Goal: Task Accomplishment & Management: Use online tool/utility

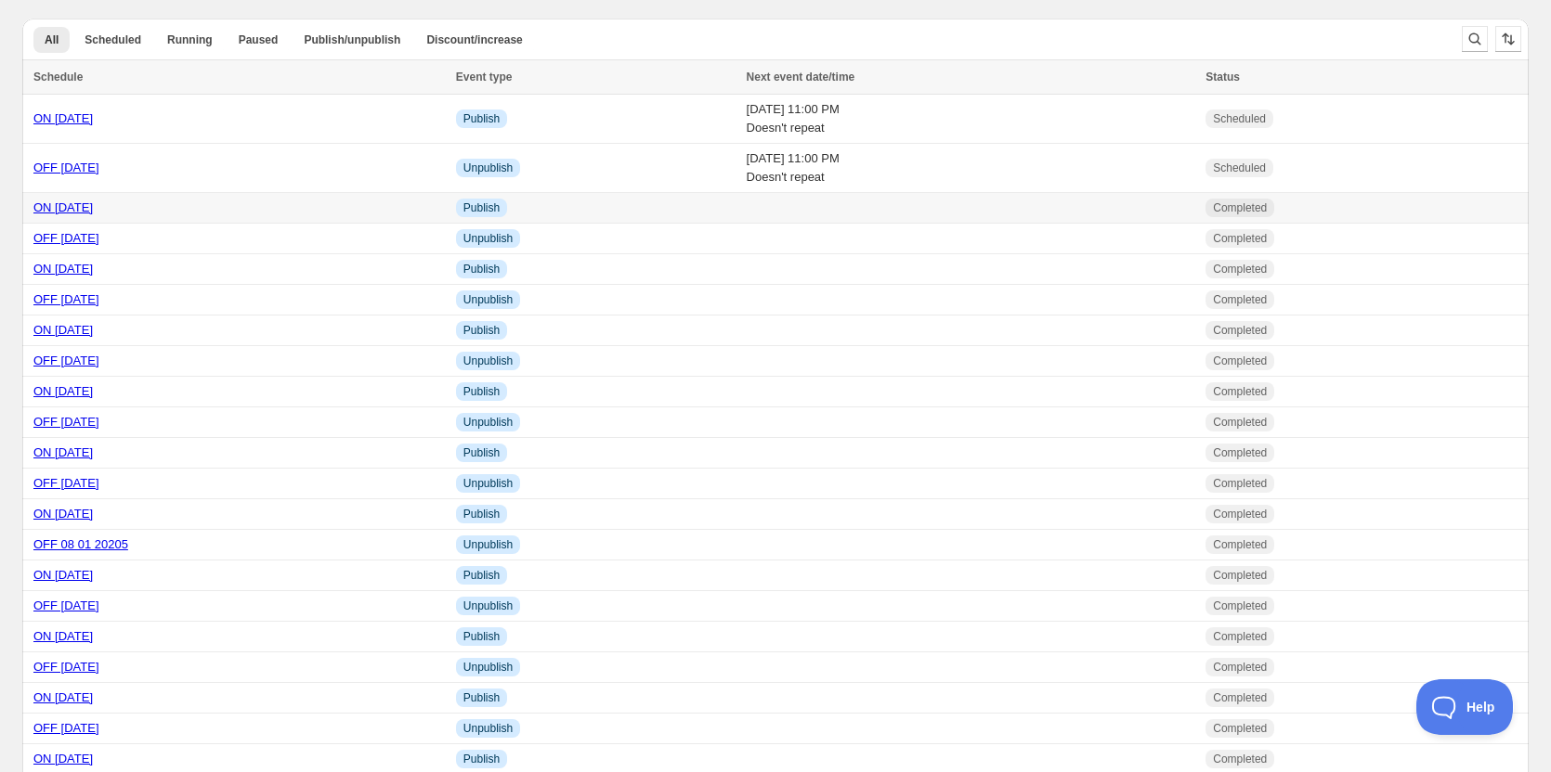
click at [82, 202] on link "ON [DATE]" at bounding box center [62, 208] width 59 height 14
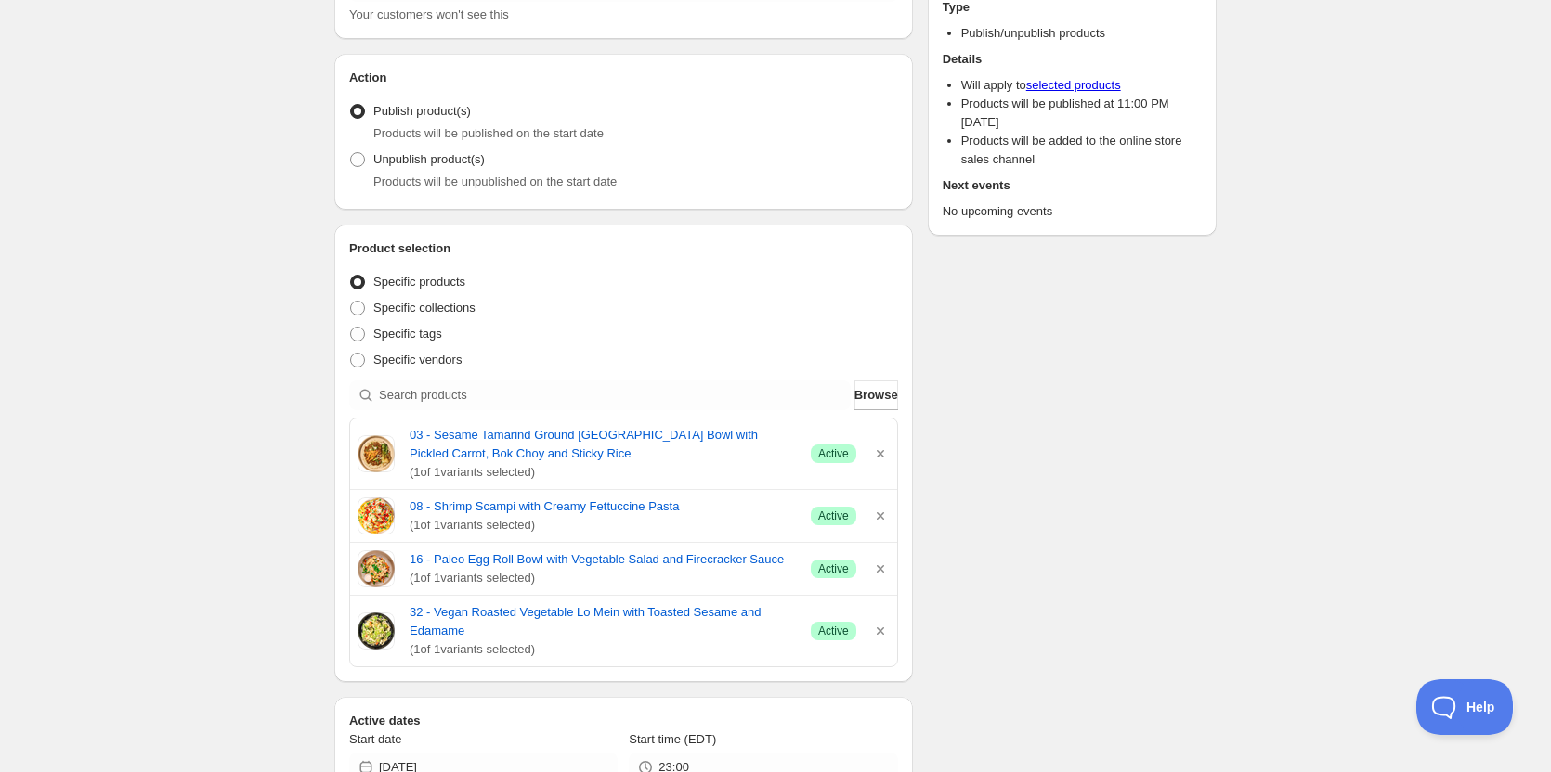
scroll to position [371, 0]
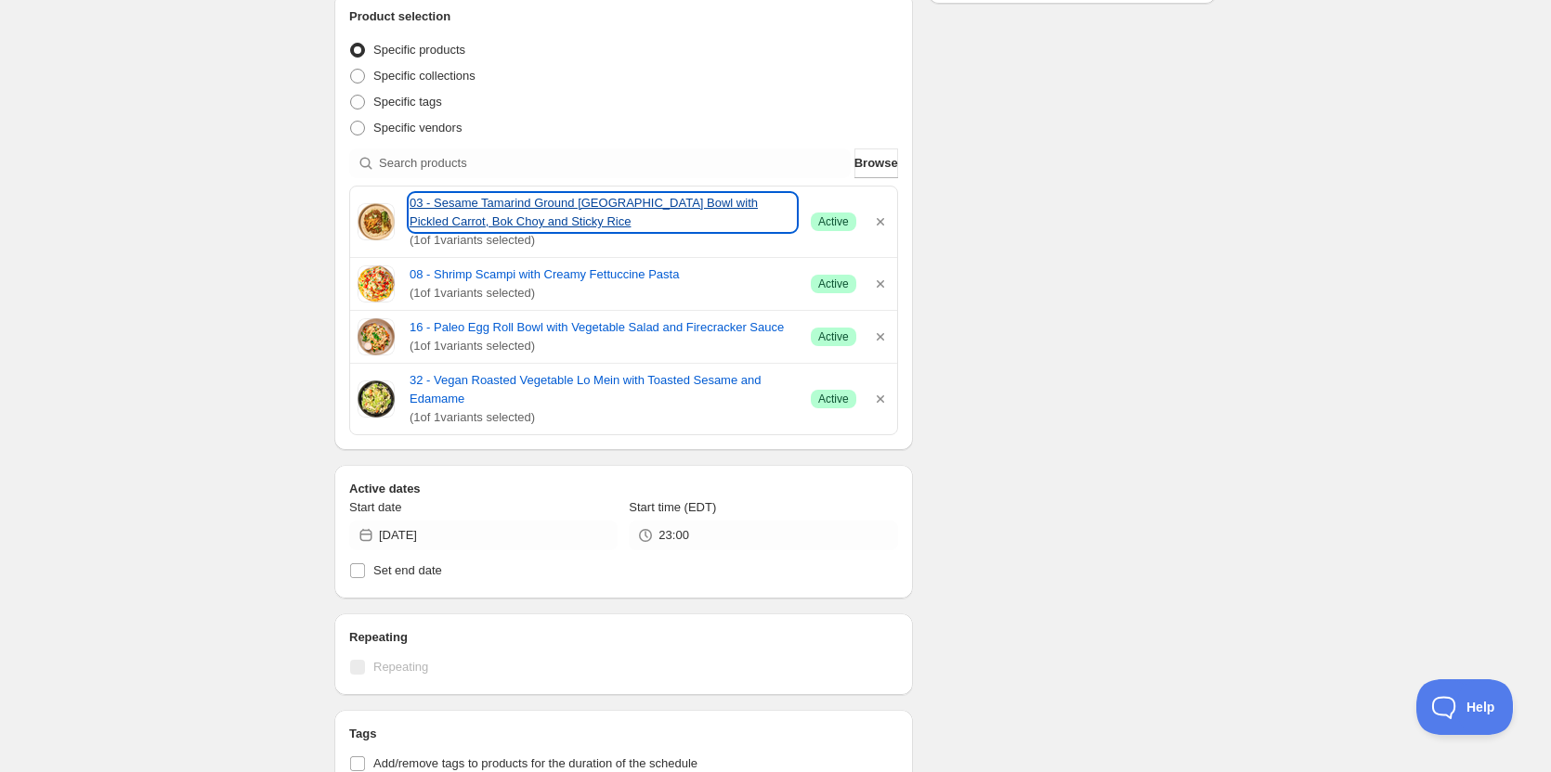
click at [514, 208] on link "03 - Sesame Tamarind Ground [GEOGRAPHIC_DATA] Bowl with Pickled Carrot, Bok Cho…" at bounding box center [602, 212] width 386 height 37
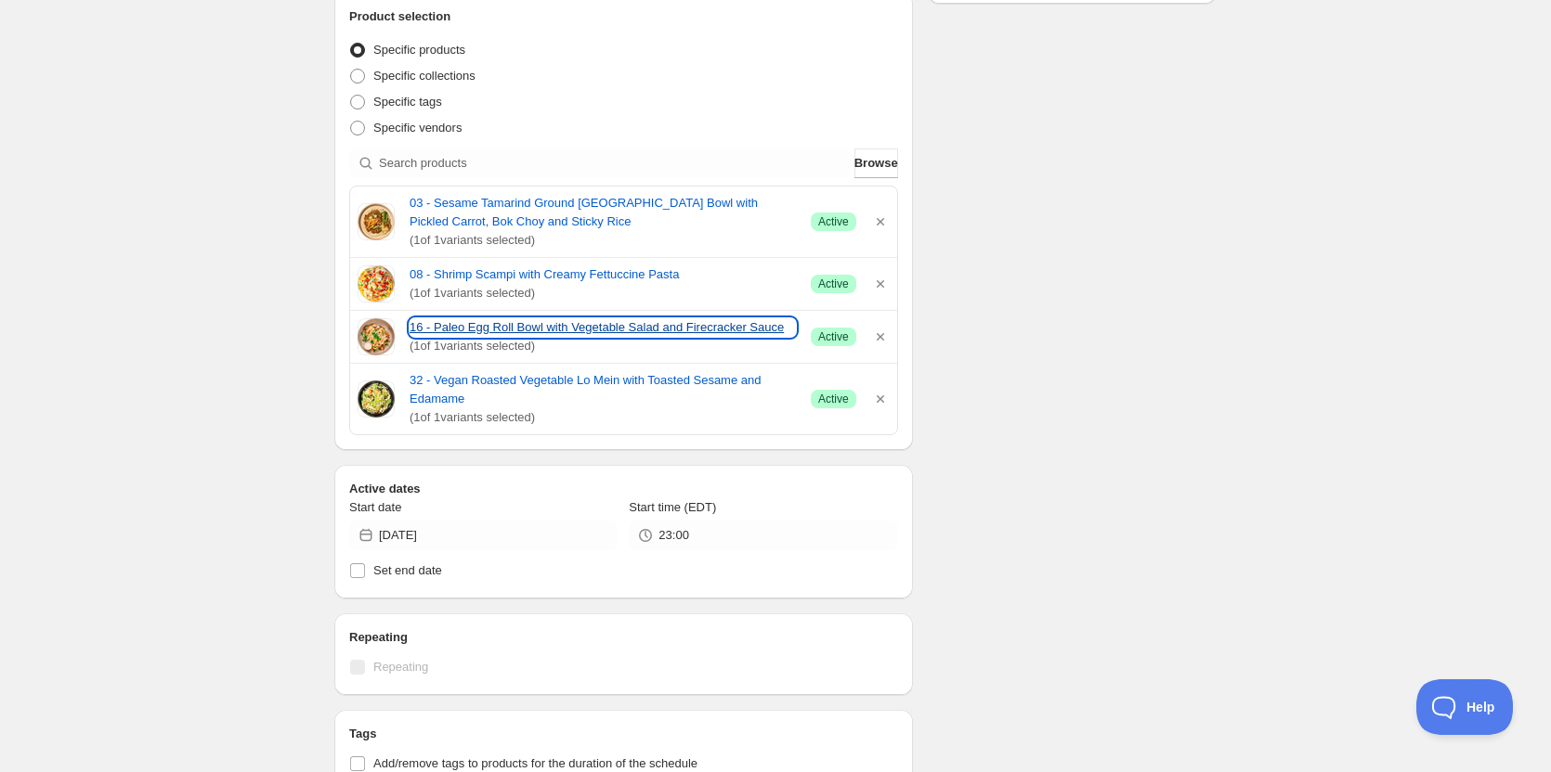
click at [494, 334] on link "16 - Paleo Egg Roll Bowl with Vegetable Salad and Firecracker Sauce" at bounding box center [602, 327] width 386 height 19
